Goal: Task Accomplishment & Management: Manage account settings

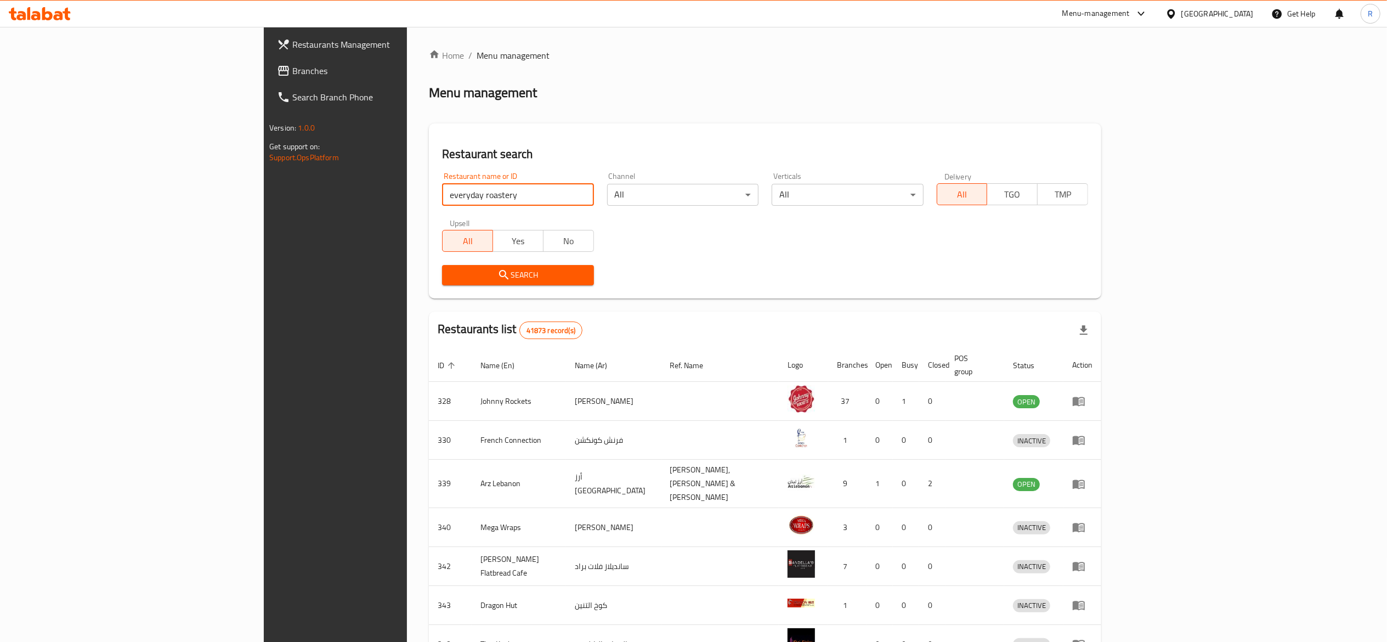
click button "Search" at bounding box center [517, 275] width 151 height 20
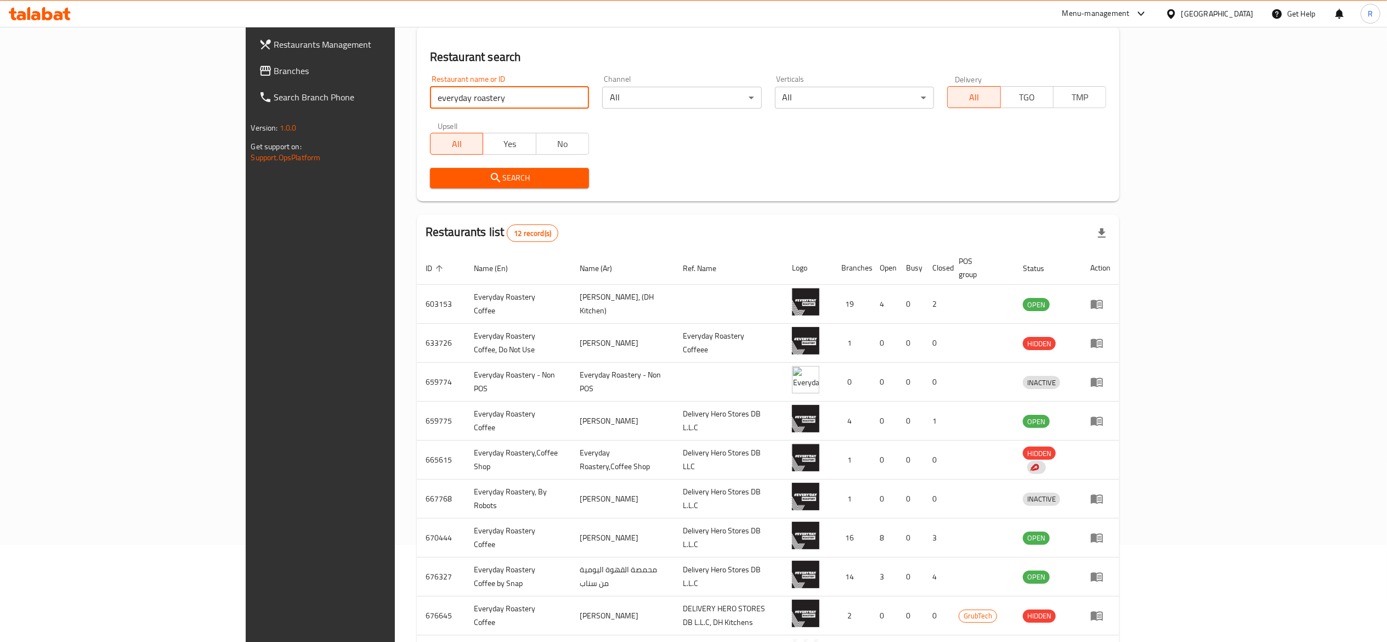
scroll to position [95, 0]
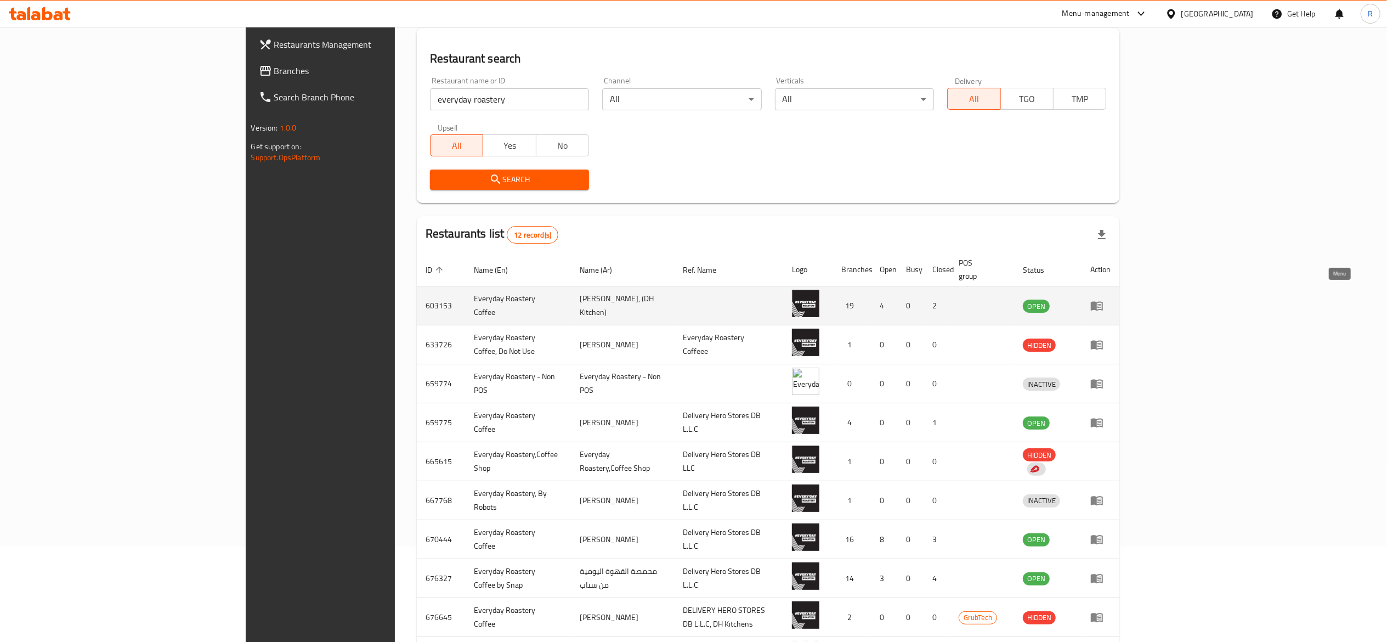
click at [1111, 299] on link "enhanced table" at bounding box center [1100, 305] width 20 height 13
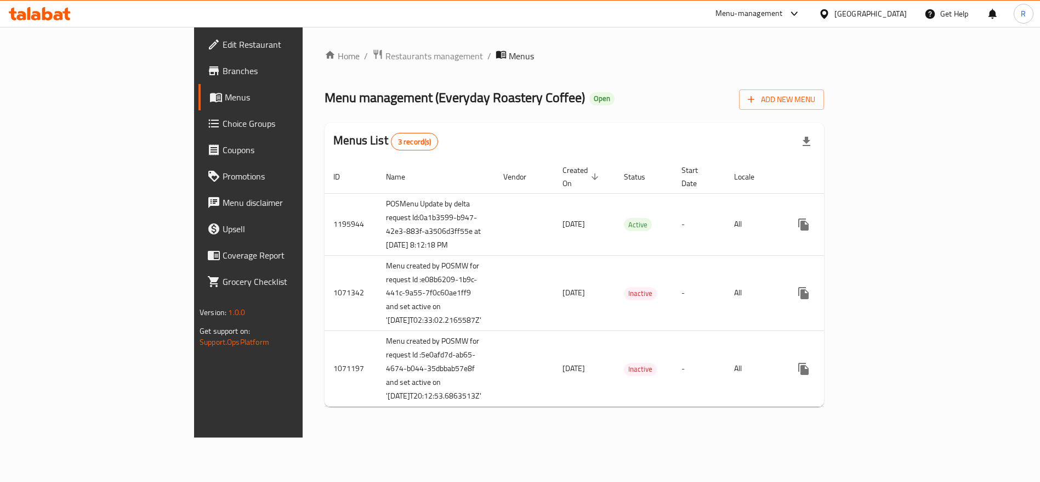
scroll to position [12, 0]
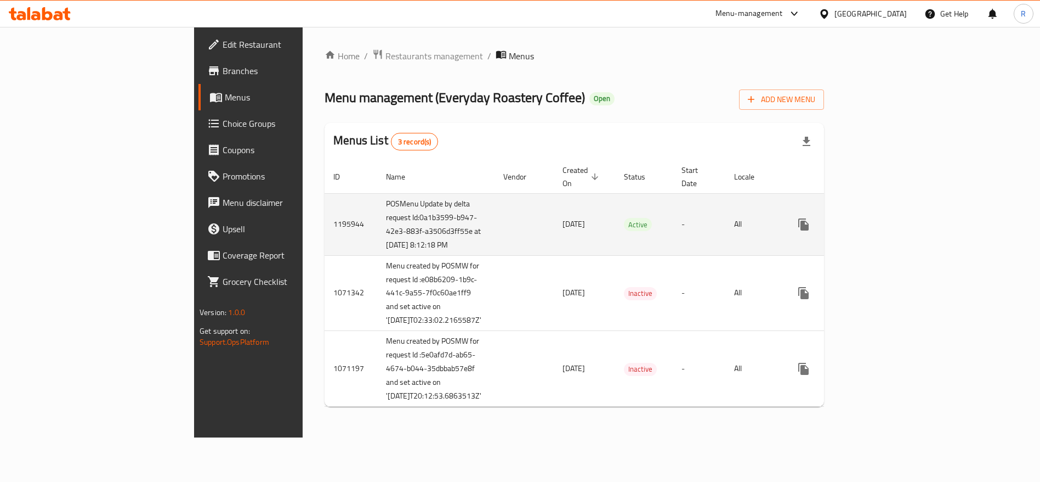
click at [888, 219] on icon "enhanced table" at bounding box center [883, 224] width 10 height 10
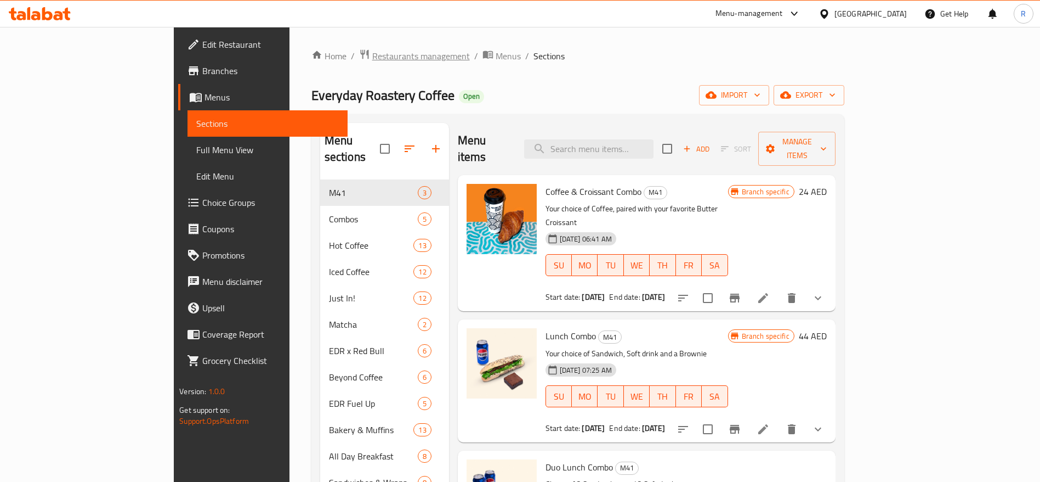
click at [372, 57] on span "Restaurants management" at bounding box center [421, 55] width 98 height 13
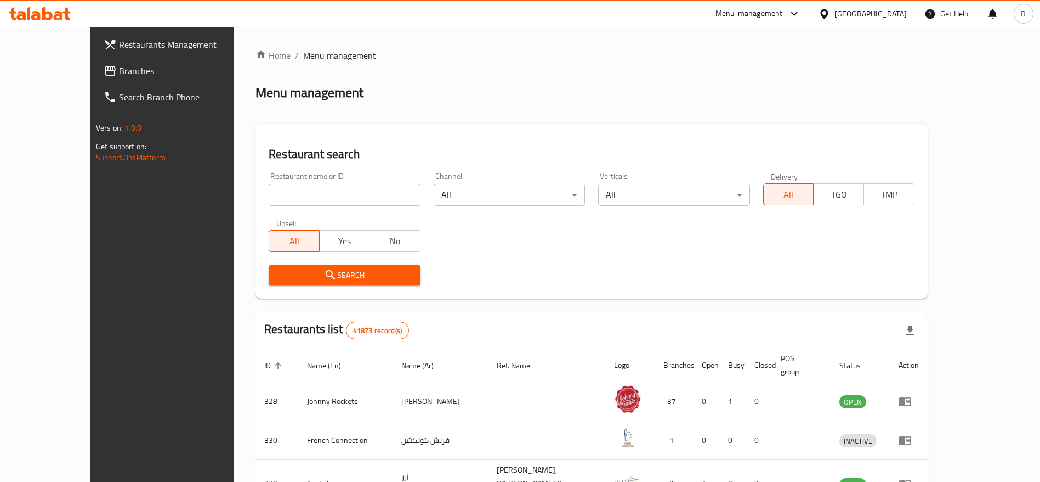
click at [290, 205] on input "search" at bounding box center [344, 195] width 151 height 22
type input "c"
type input "costa coffee"
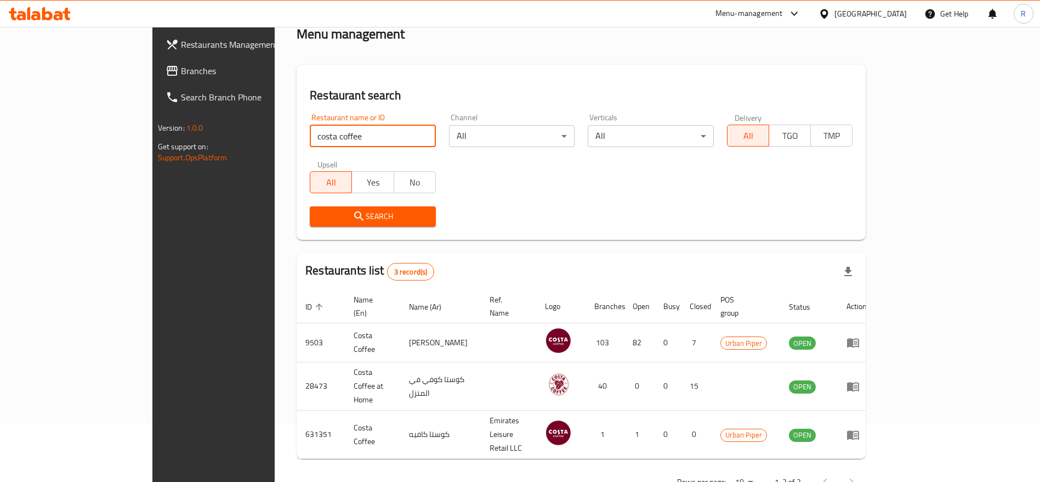
scroll to position [64, 0]
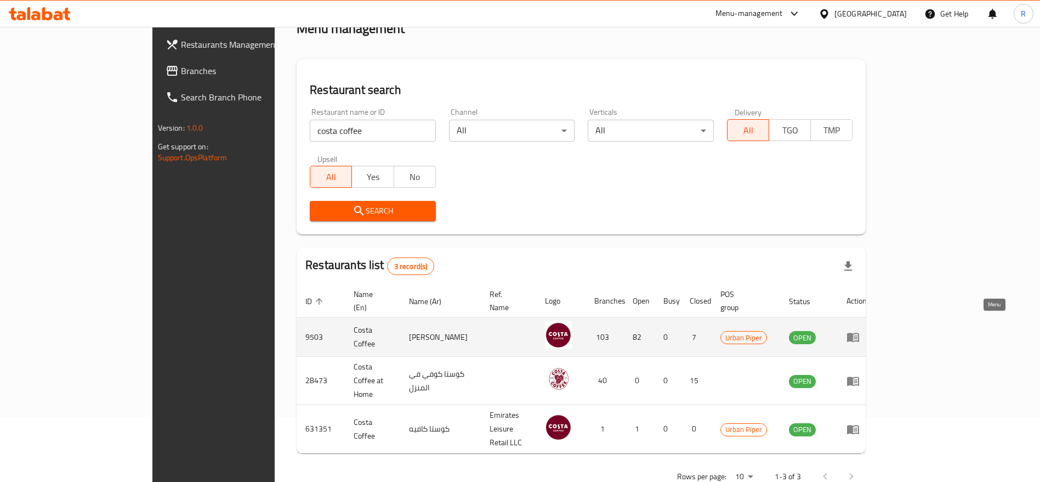
click at [867, 330] on link "enhanced table" at bounding box center [857, 336] width 20 height 13
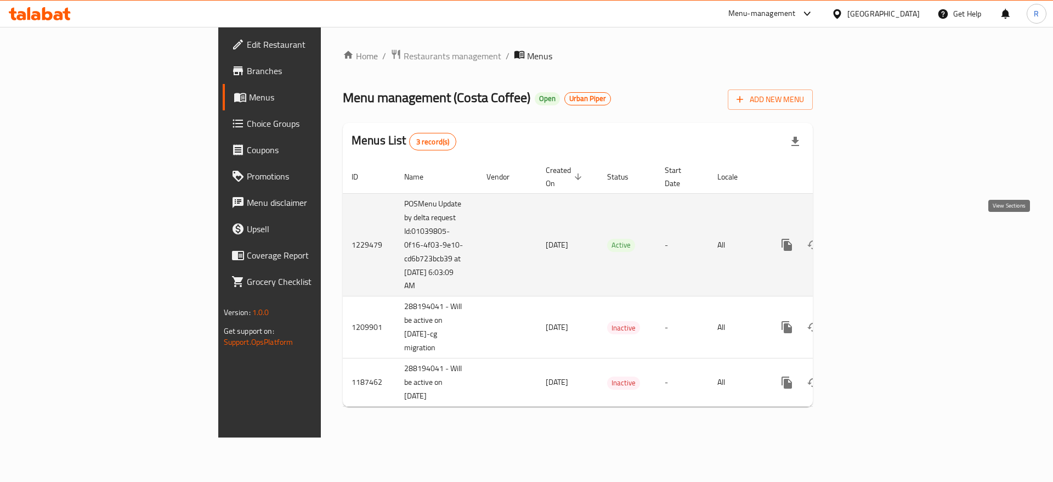
click at [871, 240] on icon "enhanced table" at bounding box center [866, 245] width 10 height 10
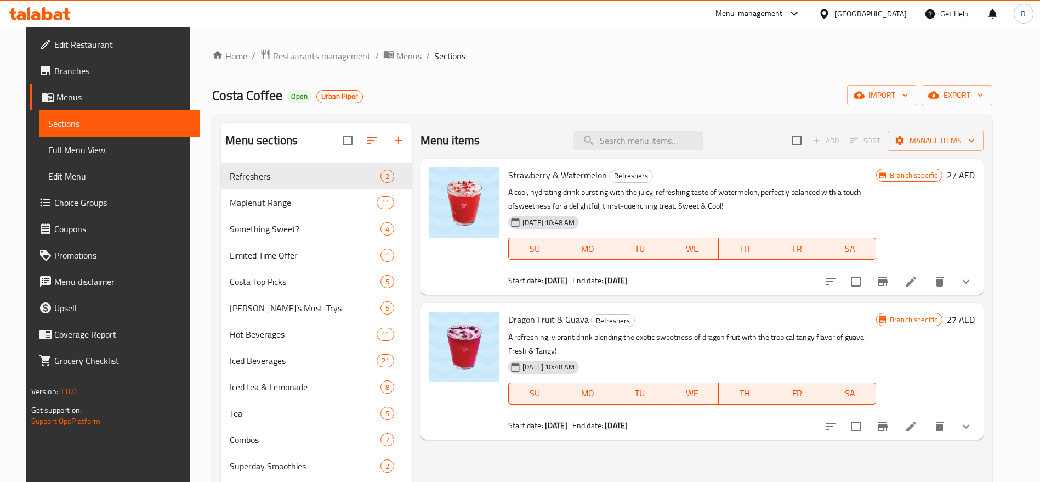
click at [397, 55] on span "Menus" at bounding box center [409, 55] width 25 height 13
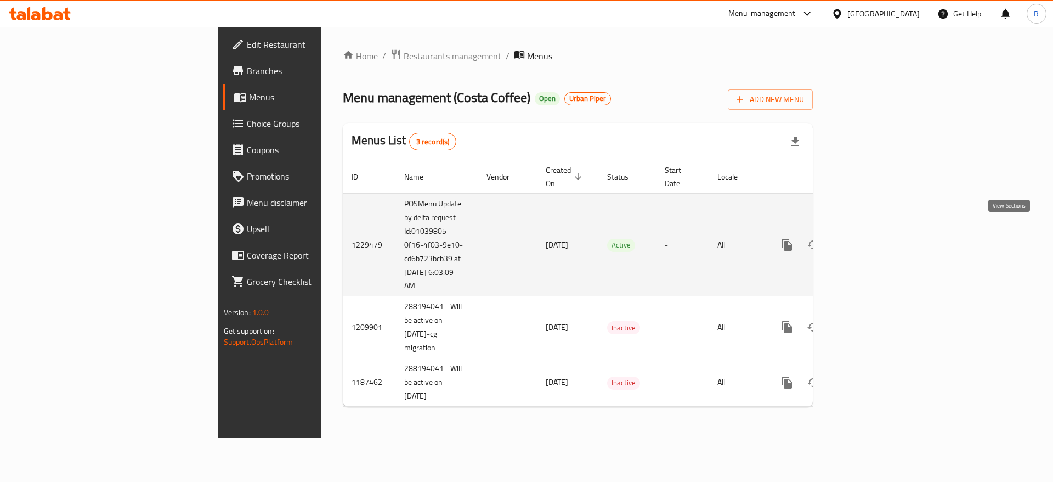
click at [873, 238] on icon "enhanced table" at bounding box center [865, 244] width 13 height 13
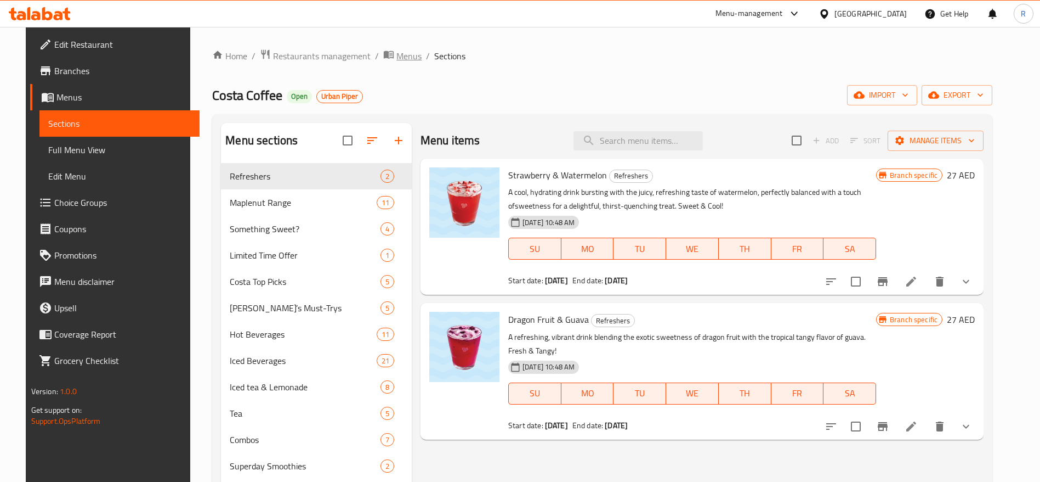
click at [397, 61] on span "Menus" at bounding box center [409, 55] width 25 height 13
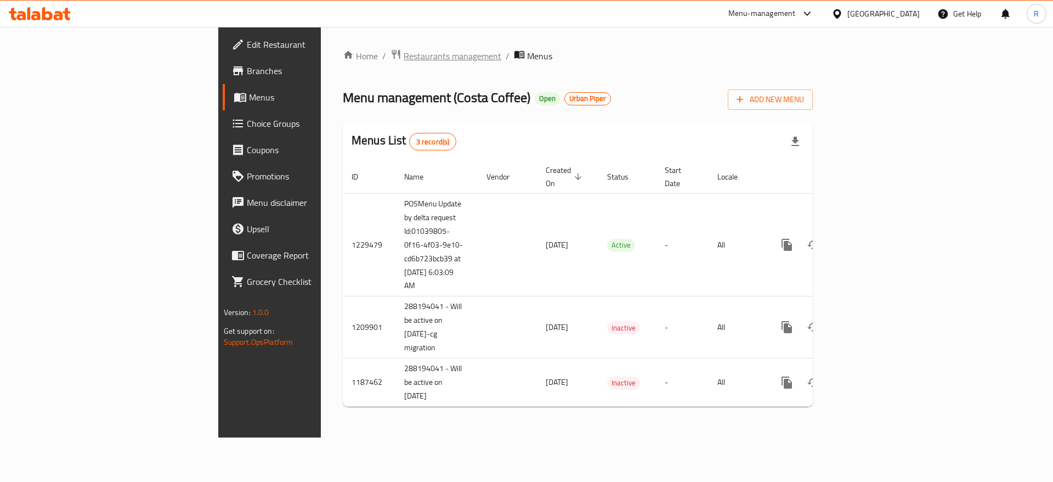
click at [404, 54] on span "Restaurants management" at bounding box center [453, 55] width 98 height 13
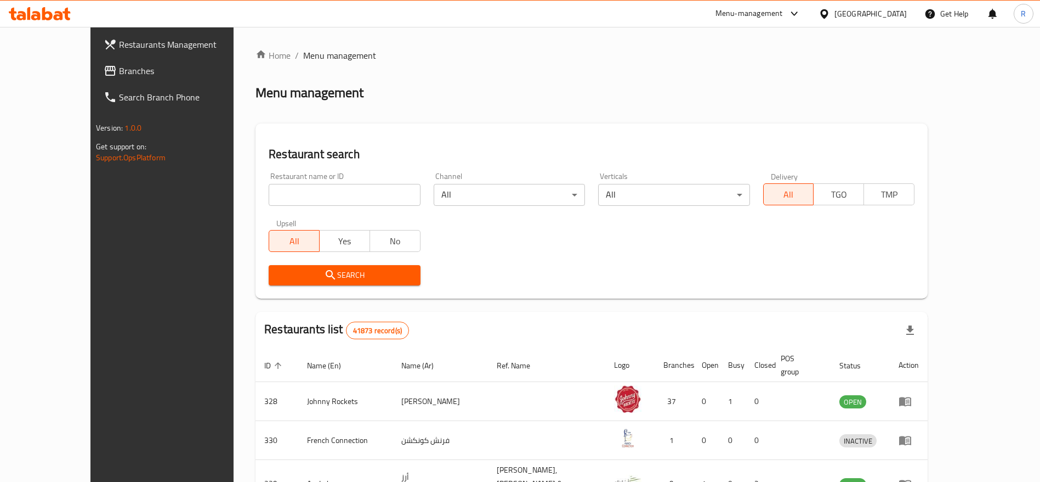
click at [298, 191] on input "search" at bounding box center [344, 195] width 151 height 22
type input "costa coffee"
click button "Search" at bounding box center [344, 275] width 151 height 20
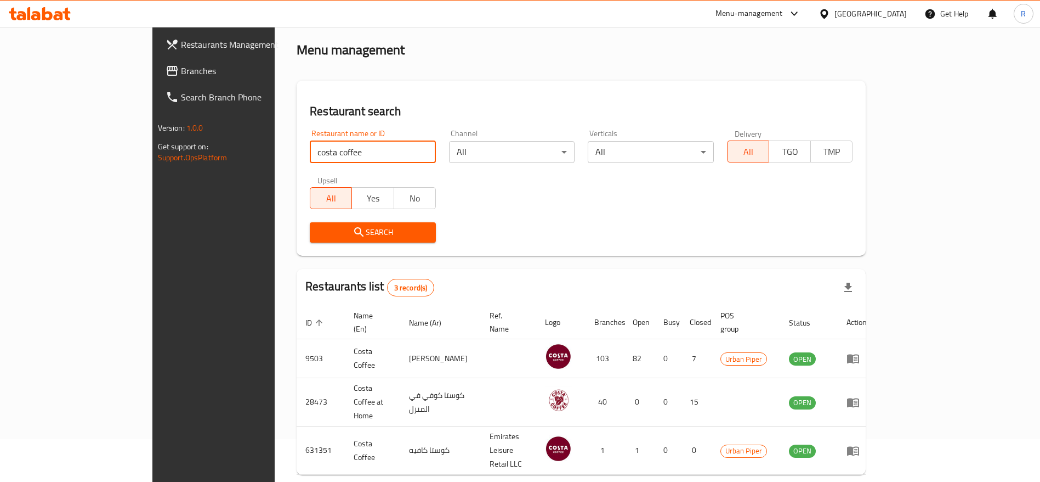
scroll to position [64, 0]
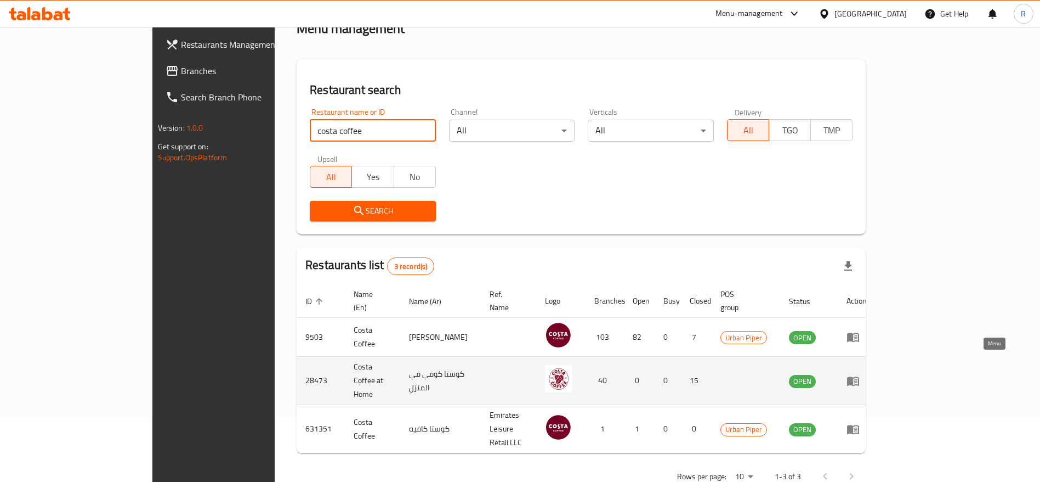
click at [859, 376] on icon "enhanced table" at bounding box center [853, 380] width 12 height 9
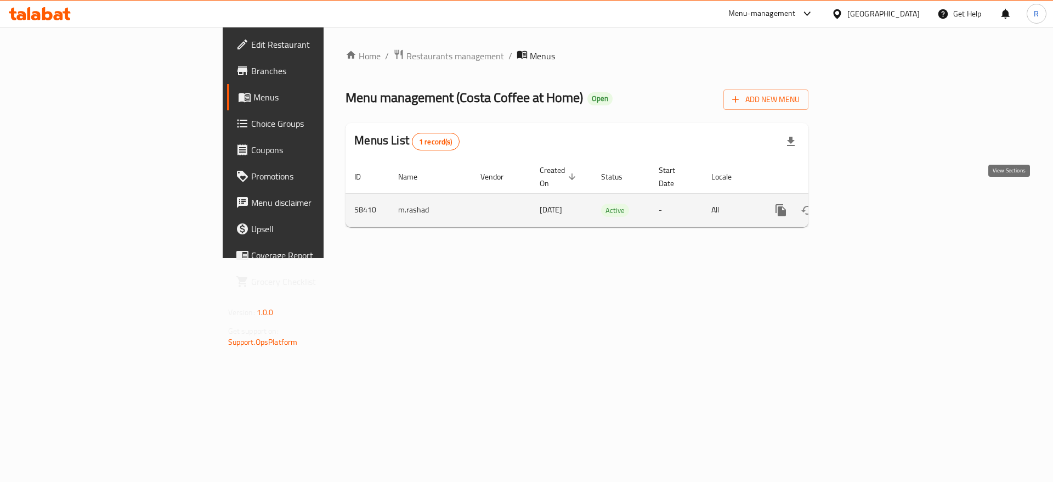
click at [867, 203] on icon "enhanced table" at bounding box center [859, 209] width 13 height 13
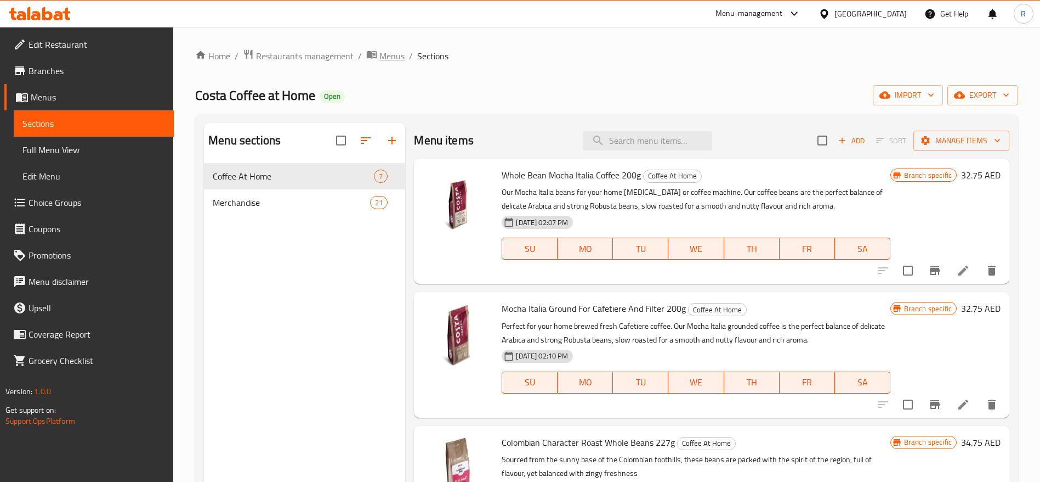
click at [394, 55] on span "Menus" at bounding box center [392, 55] width 25 height 13
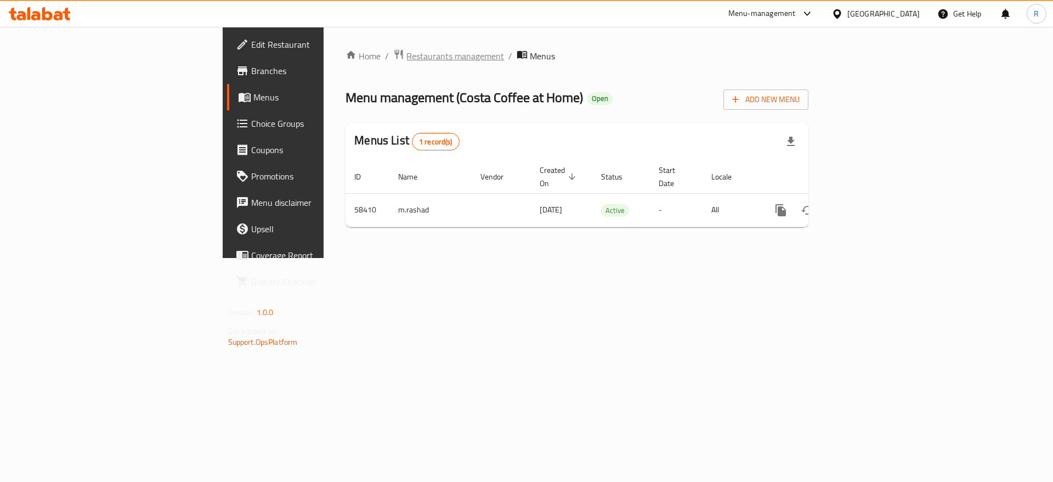
click at [406, 54] on span "Restaurants management" at bounding box center [455, 55] width 98 height 13
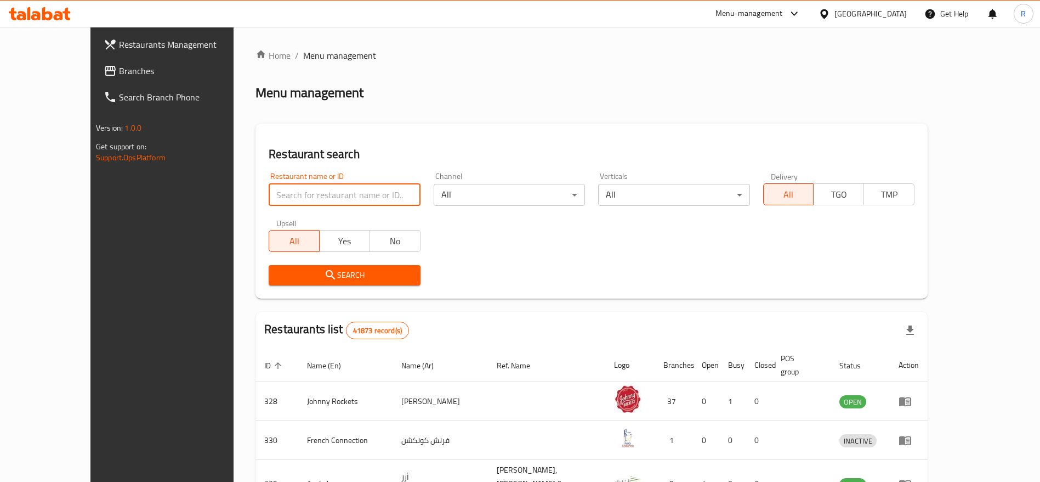
click at [338, 195] on input "search" at bounding box center [344, 195] width 151 height 22
click button "Search" at bounding box center [344, 275] width 151 height 20
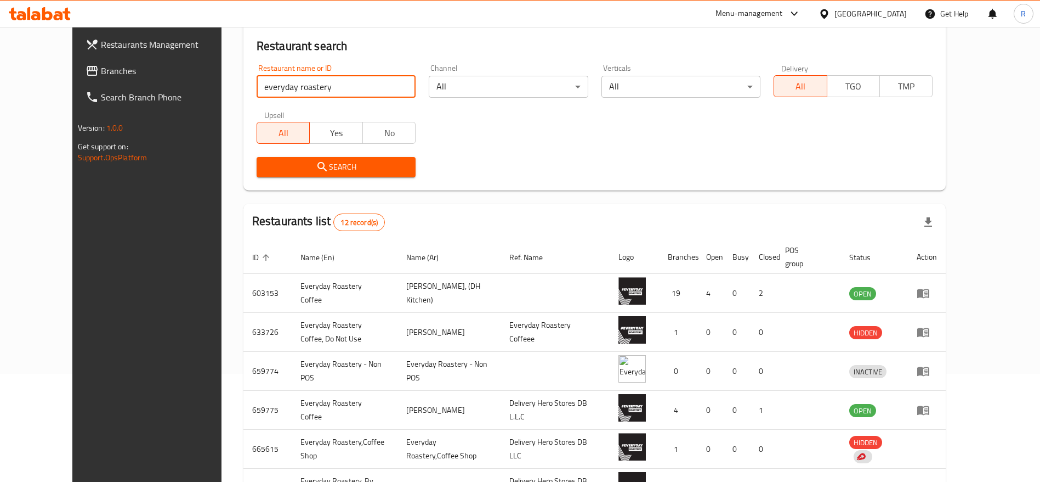
scroll to position [80, 0]
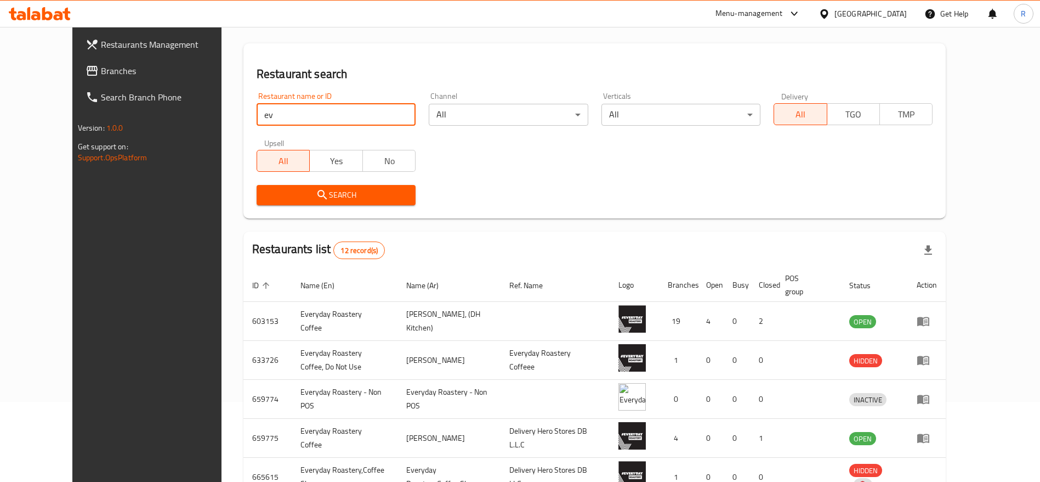
type input "e"
type input "costa coffee"
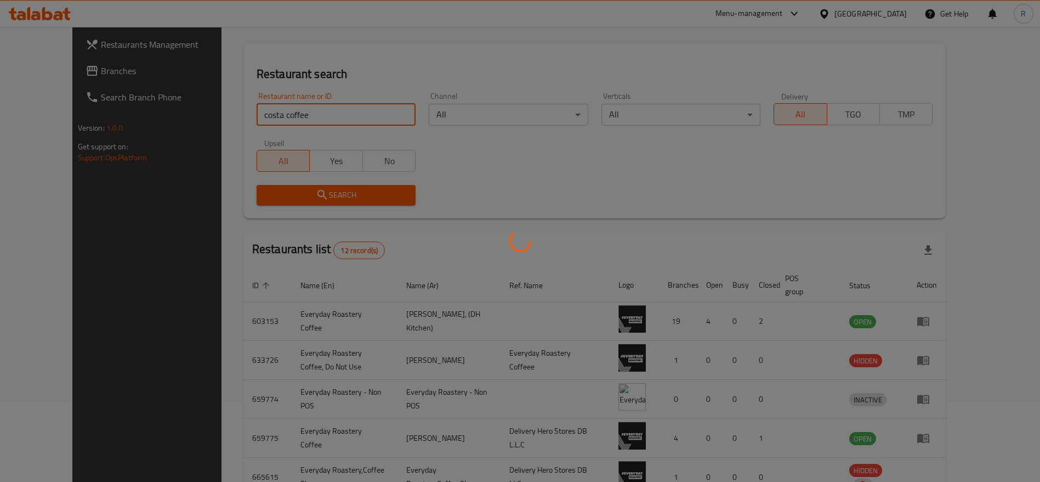
scroll to position [64, 0]
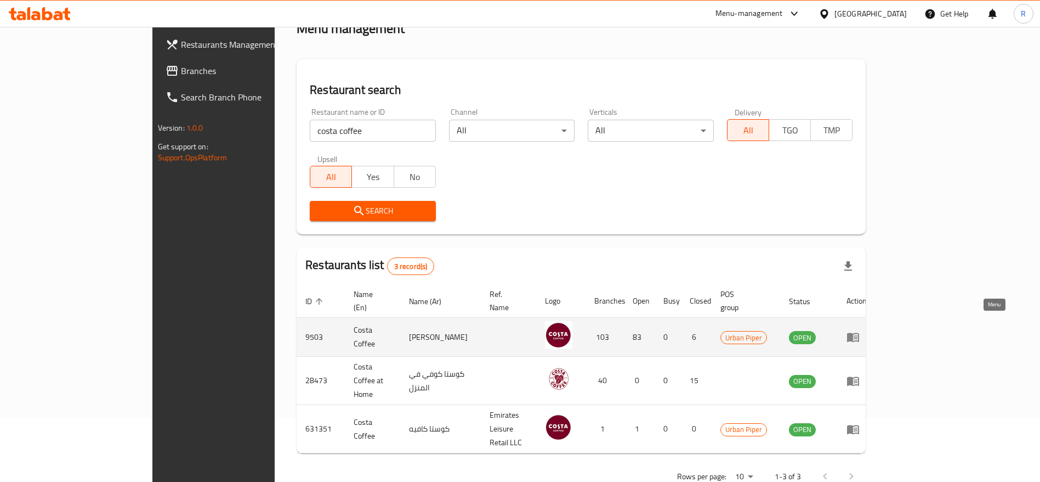
click at [859, 333] on icon "enhanced table" at bounding box center [853, 337] width 12 height 9
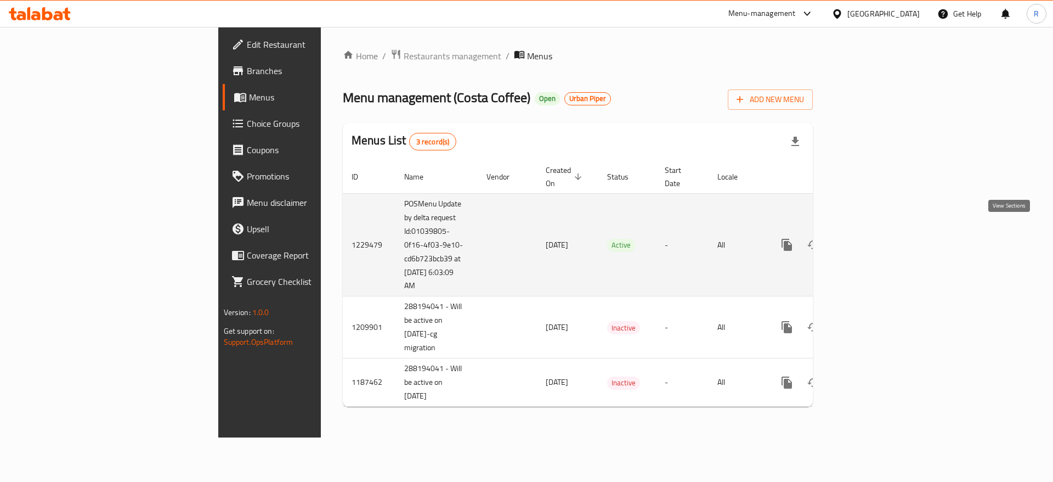
click at [873, 238] on icon "enhanced table" at bounding box center [865, 244] width 13 height 13
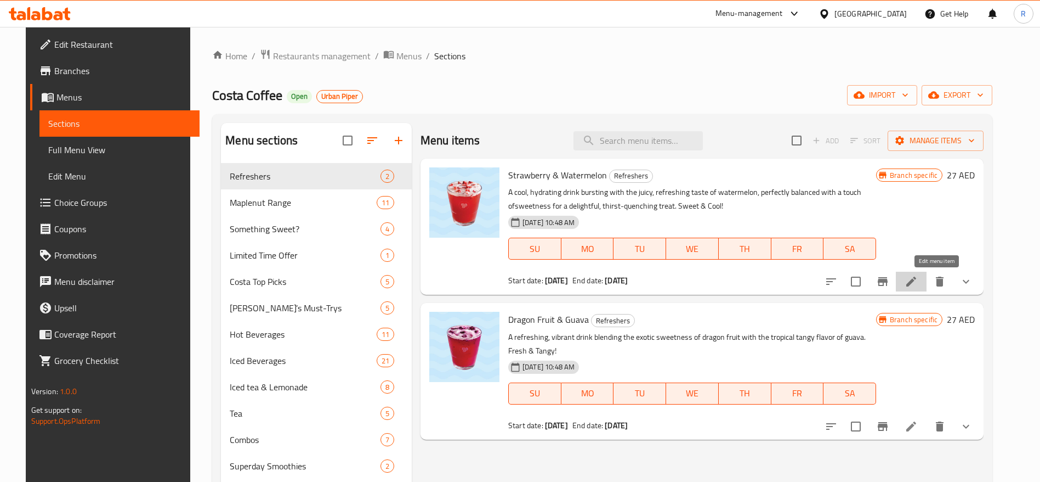
click at [918, 280] on icon at bounding box center [911, 281] width 13 height 13
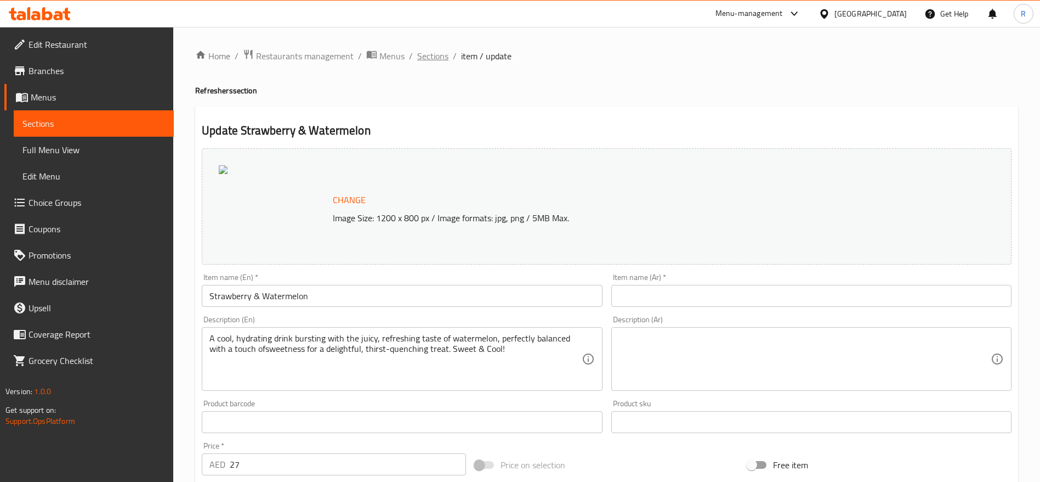
click at [427, 54] on span "Sections" at bounding box center [432, 55] width 31 height 13
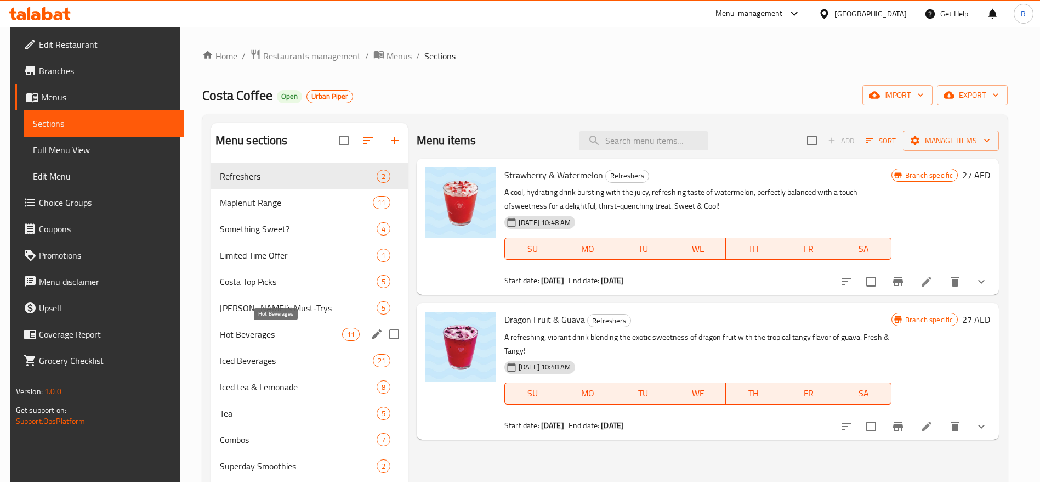
click at [281, 335] on span "Hot Beverages" at bounding box center [281, 333] width 122 height 13
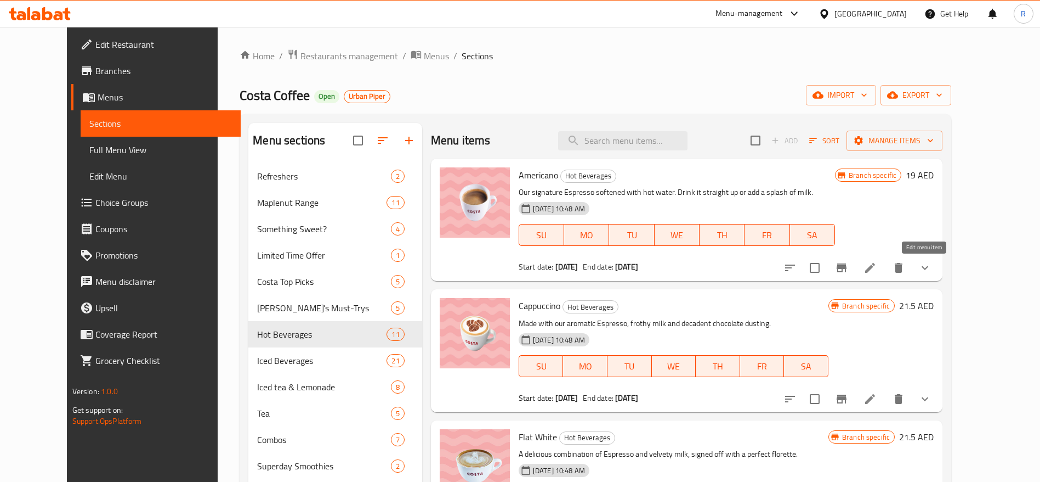
click at [877, 268] on icon at bounding box center [870, 267] width 13 height 13
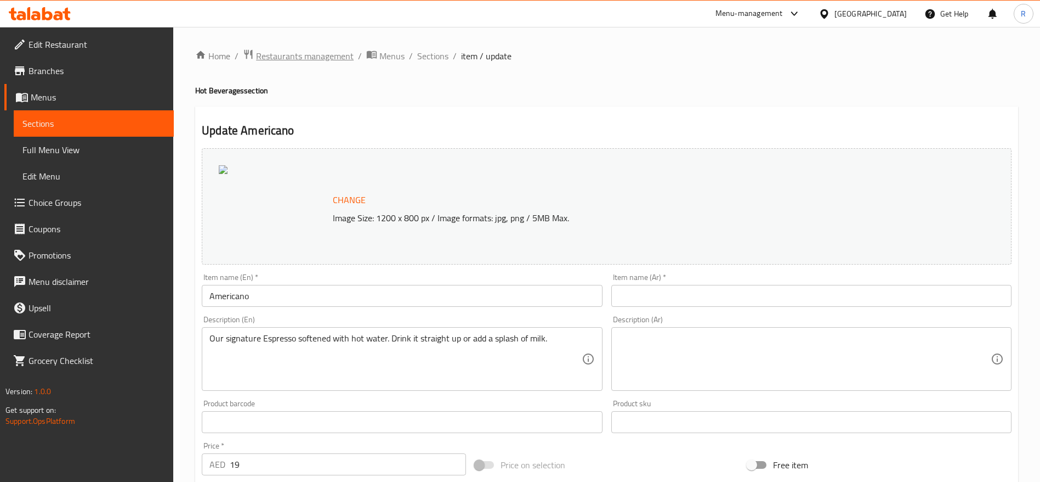
click at [290, 58] on span "Restaurants management" at bounding box center [305, 55] width 98 height 13
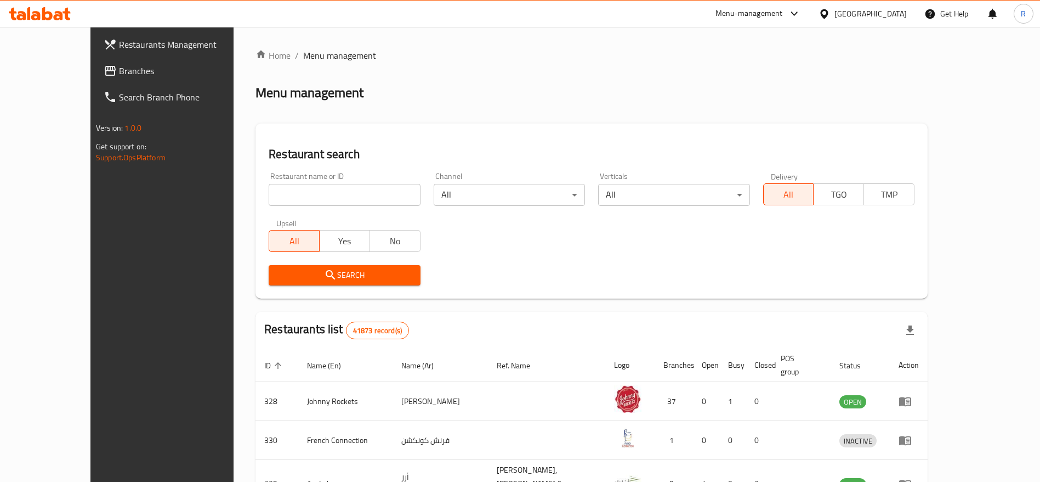
click at [299, 192] on input "search" at bounding box center [344, 195] width 151 height 22
type input "costa coffee"
click button "Search" at bounding box center [344, 275] width 151 height 20
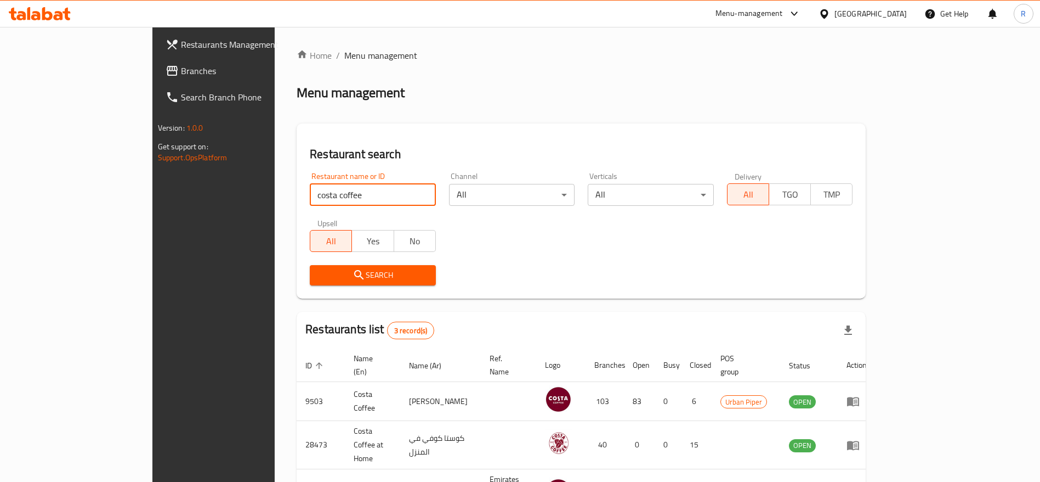
scroll to position [64, 0]
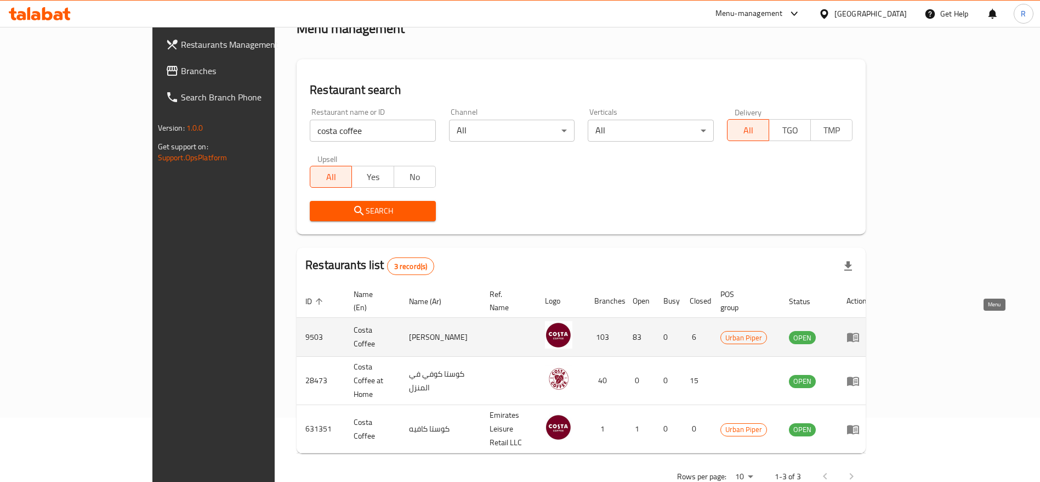
click at [859, 333] on icon "enhanced table" at bounding box center [853, 337] width 12 height 9
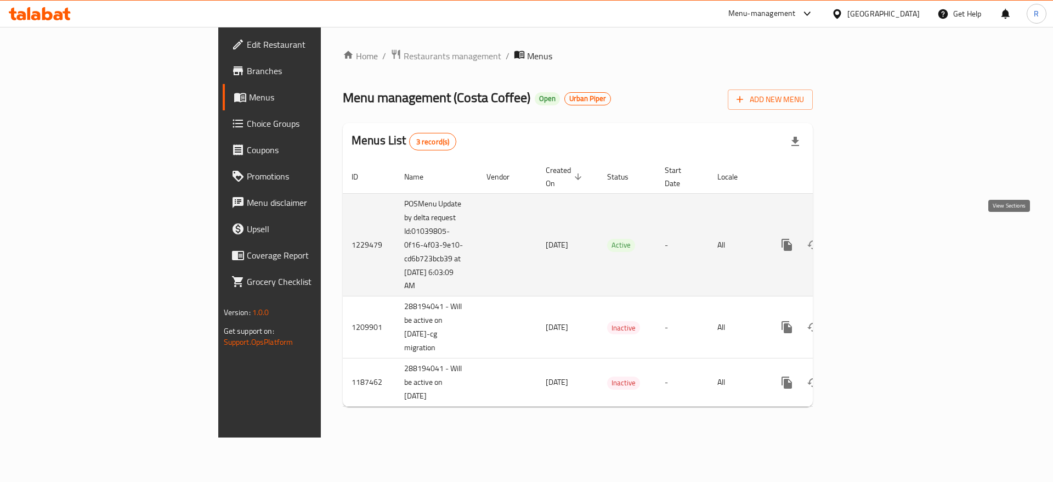
click at [873, 238] on icon "enhanced table" at bounding box center [865, 244] width 13 height 13
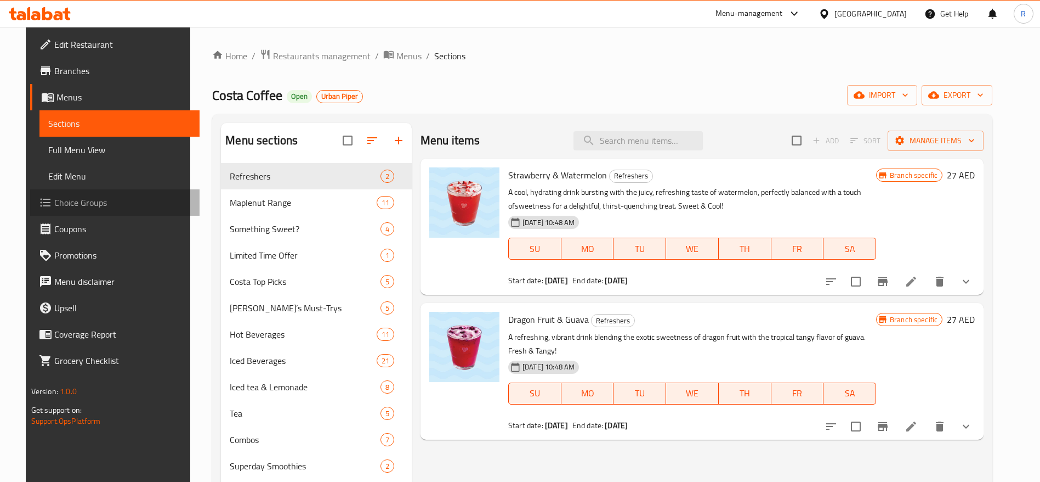
click at [75, 203] on span "Choice Groups" at bounding box center [122, 202] width 137 height 13
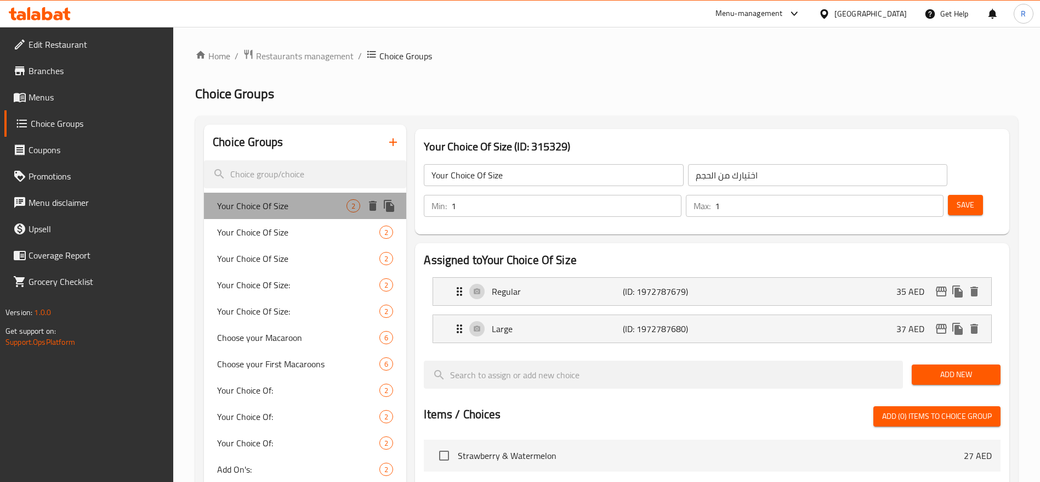
click at [252, 209] on span "Your Choice Of Size" at bounding box center [281, 205] width 129 height 13
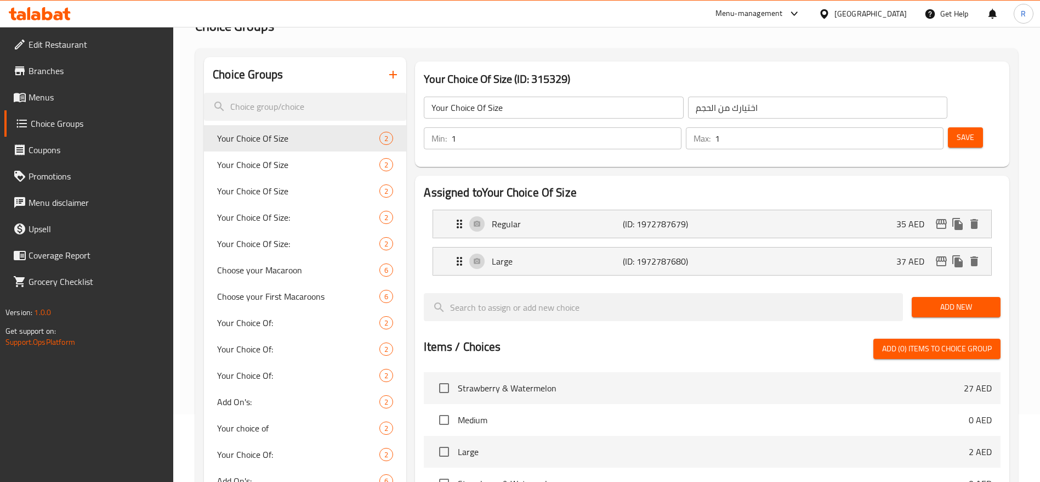
scroll to position [78, 0]
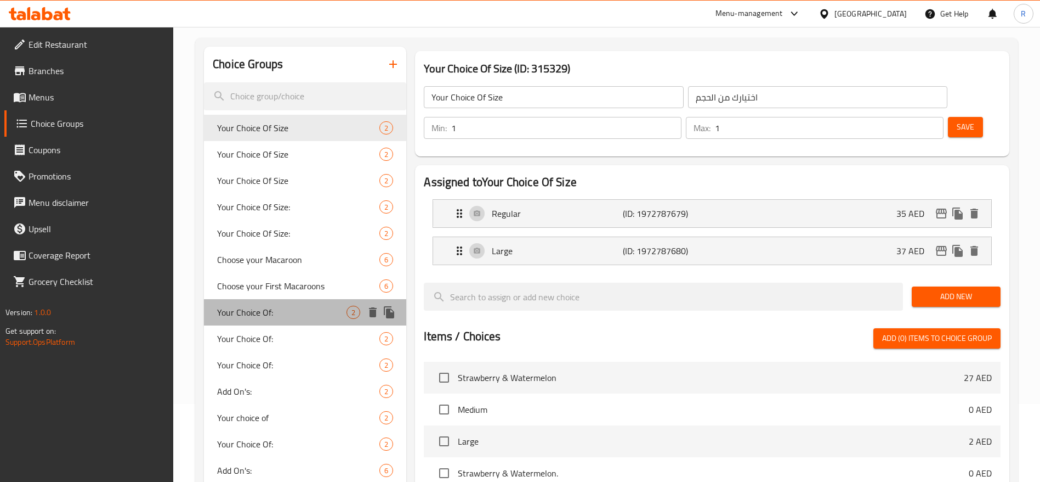
click at [229, 314] on span "Your Choice Of:" at bounding box center [281, 311] width 129 height 13
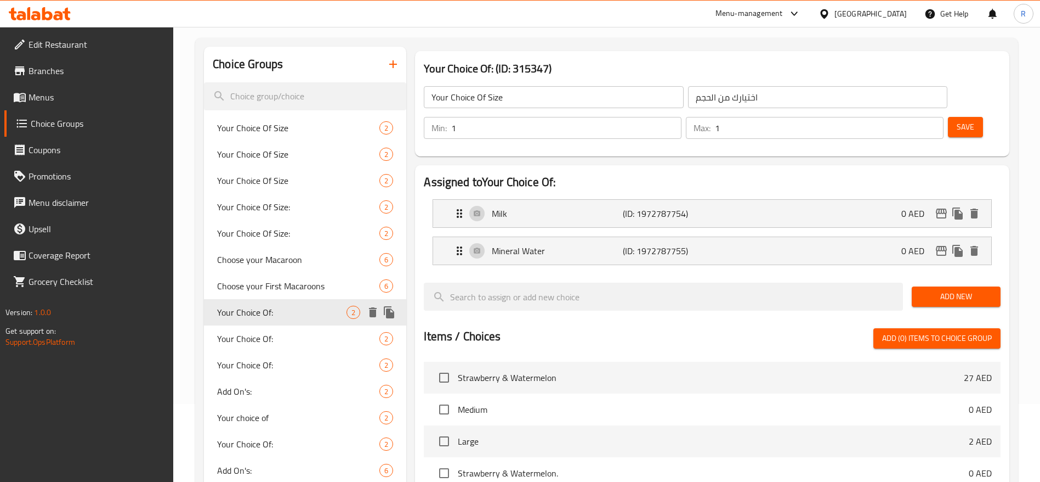
type input "Your Choice Of:"
type input "إختيارك من:"
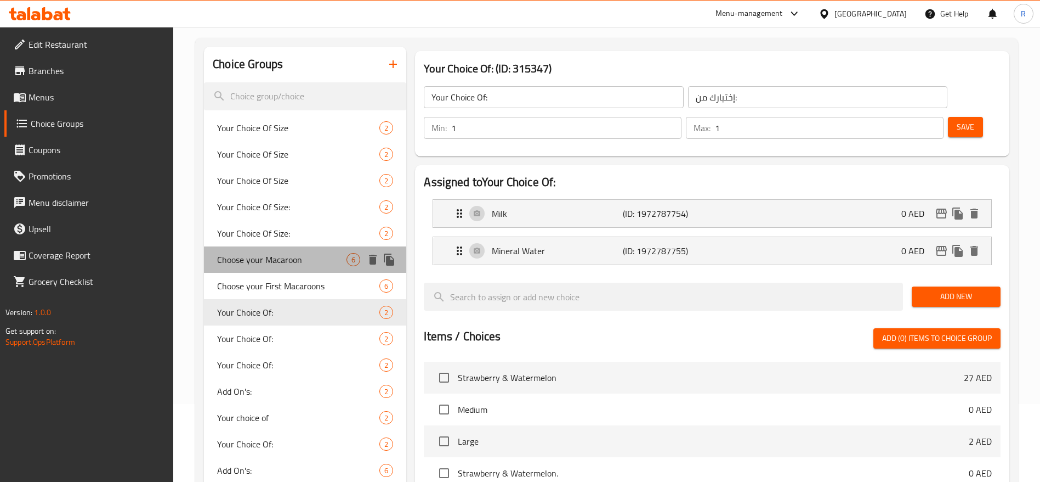
click at [254, 258] on span "Choose your Macaroon" at bounding box center [281, 259] width 129 height 13
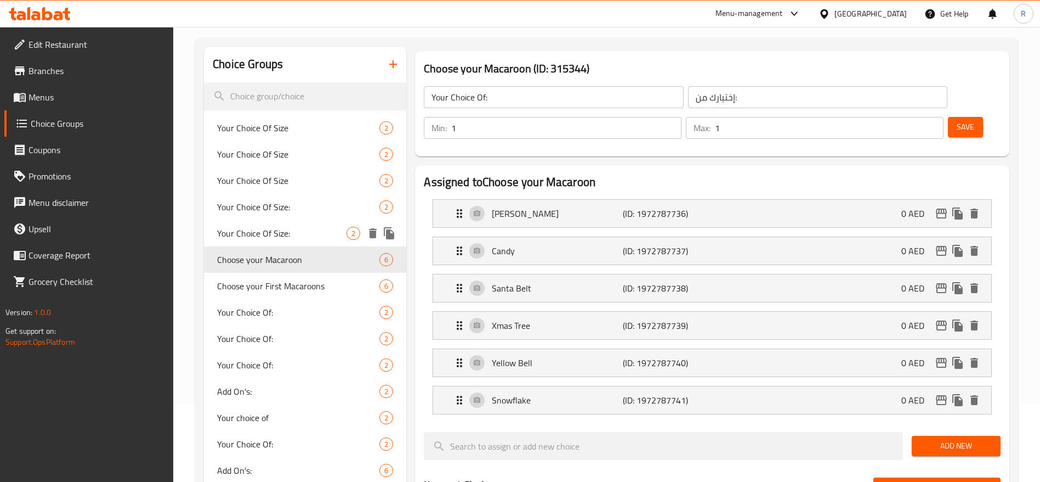
type input "Choose your Macaroon"
type input "اختر المعكرون الخاص بك"
type input "0"
click at [254, 232] on span "Your Choice Of Size:" at bounding box center [281, 233] width 129 height 13
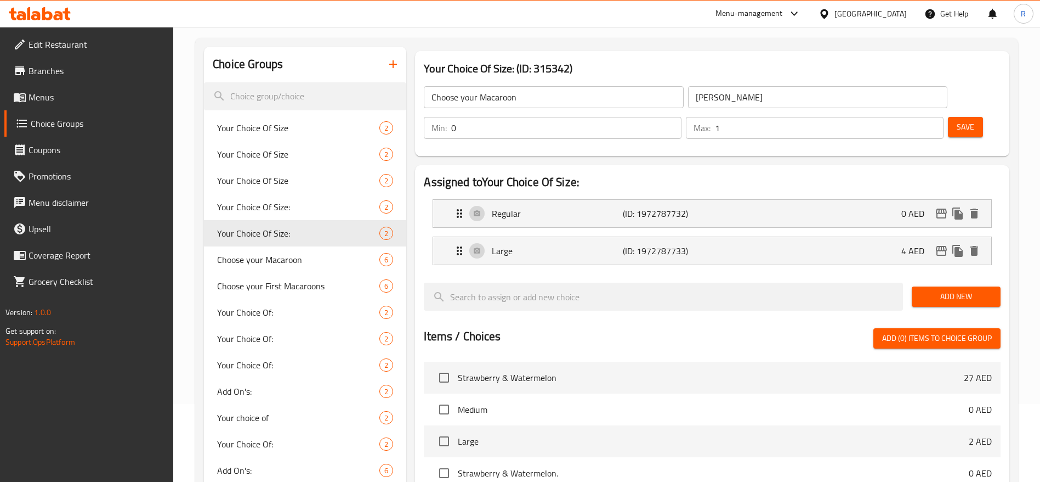
type input "Your Choice Of Size:"
type input "اختيارك من الحجم:"
type input "1"
click at [81, 69] on span "Branches" at bounding box center [97, 70] width 137 height 13
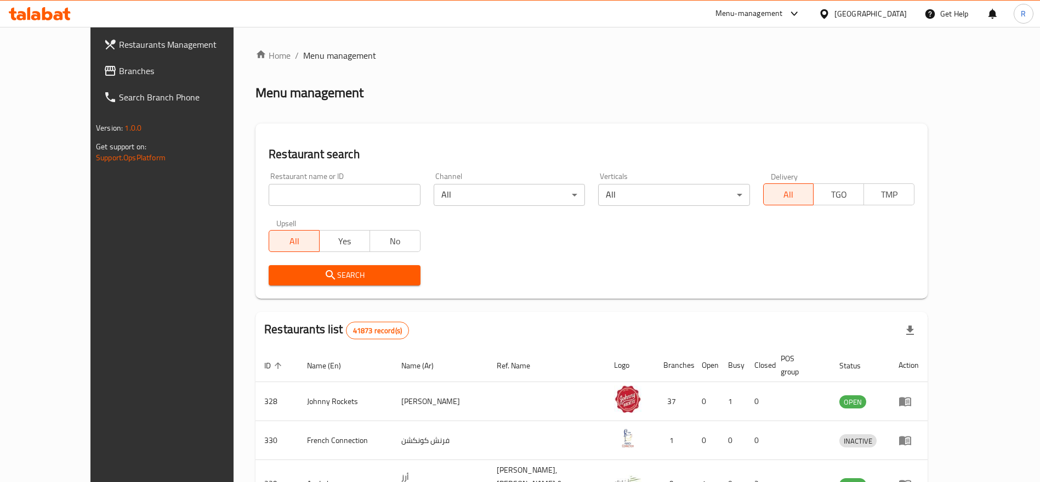
click at [283, 188] on input "search" at bounding box center [344, 195] width 151 height 22
type input "everyday roastery"
click button "Search" at bounding box center [344, 275] width 151 height 20
